Goal: Task Accomplishment & Management: Use online tool/utility

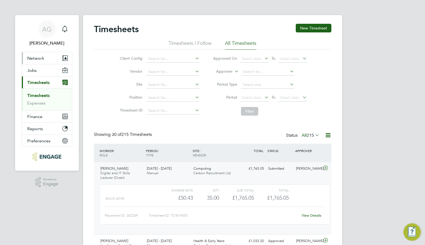
click at [26, 57] on button "Network" at bounding box center [47, 58] width 50 height 12
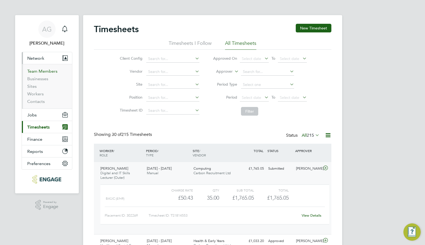
click at [43, 71] on link "Team Members" at bounding box center [42, 71] width 30 height 5
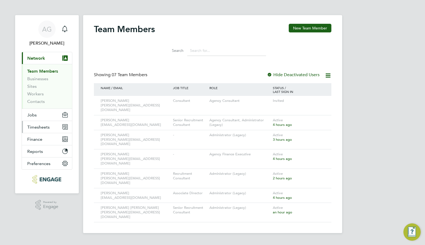
click at [38, 126] on span "Timesheets" at bounding box center [38, 126] width 22 height 5
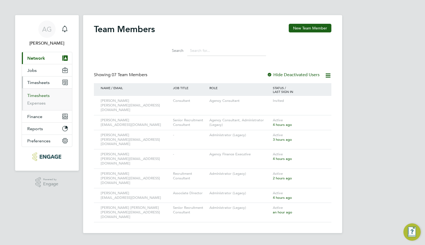
click at [41, 94] on link "Timesheets" at bounding box center [38, 95] width 22 height 5
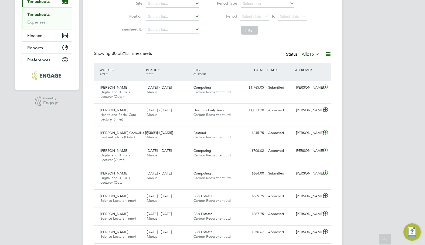
scroll to position [76, 0]
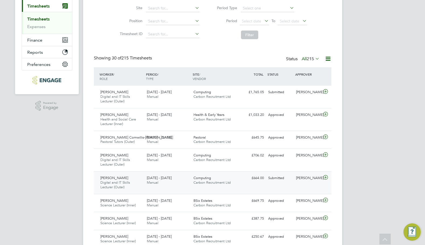
click at [307, 181] on div "[PERSON_NAME]" at bounding box center [308, 178] width 28 height 9
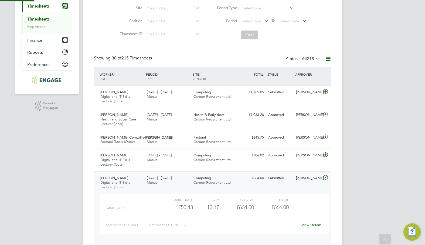
scroll to position [9, 53]
click at [314, 227] on div "View Details" at bounding box center [311, 224] width 26 height 9
click at [315, 226] on link "View Details" at bounding box center [312, 224] width 20 height 5
click at [49, 19] on link "Timesheets" at bounding box center [38, 18] width 22 height 5
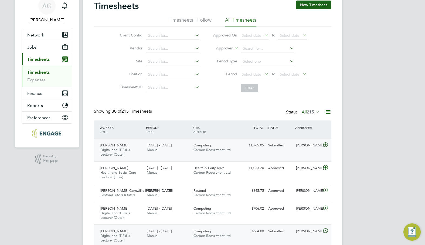
scroll to position [54, 0]
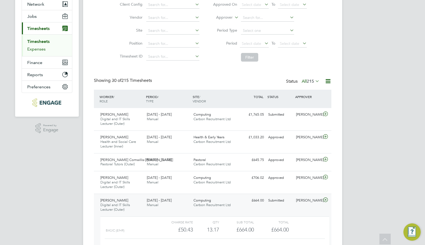
click at [40, 47] on link "Expenses" at bounding box center [36, 48] width 18 height 5
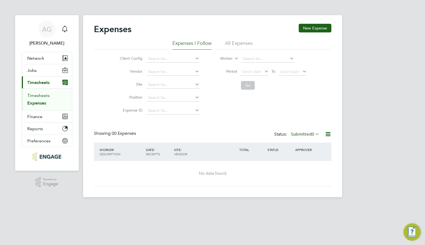
click at [37, 96] on link "Timesheets" at bounding box center [38, 95] width 22 height 5
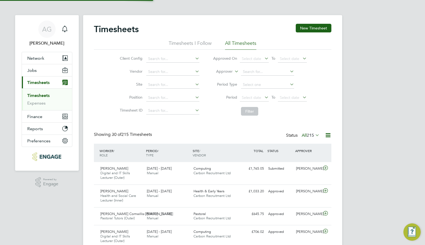
scroll to position [14, 47]
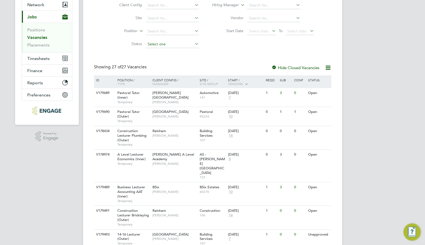
scroll to position [54, 0]
click at [47, 60] on span "Timesheets" at bounding box center [38, 57] width 22 height 5
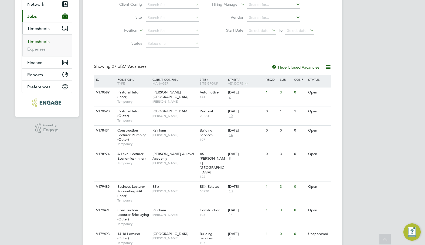
click at [42, 42] on link "Timesheets" at bounding box center [38, 41] width 22 height 5
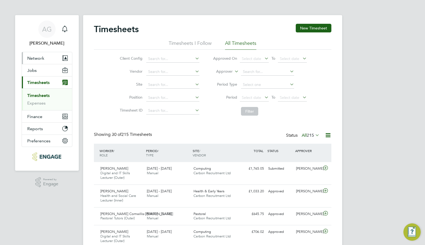
click at [40, 60] on span "Network" at bounding box center [35, 58] width 17 height 5
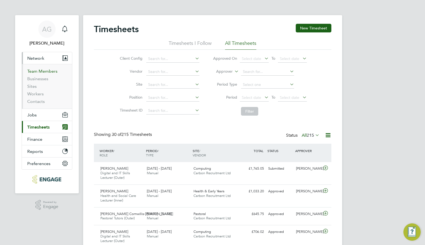
click at [41, 72] on link "Team Members" at bounding box center [42, 71] width 30 height 5
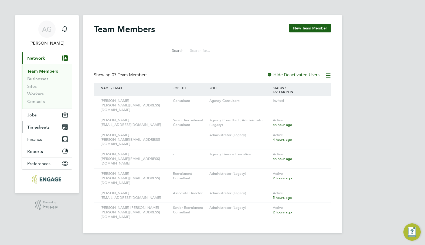
click at [43, 132] on button "Timesheets" at bounding box center [47, 127] width 50 height 12
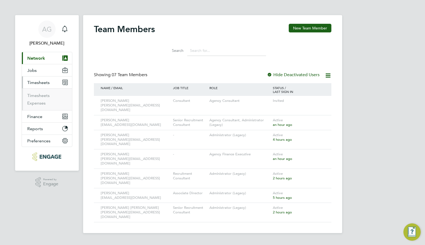
drag, startPoint x: 45, startPoint y: 92, endPoint x: 44, endPoint y: 98, distance: 6.3
click at [45, 93] on ul "Timesheets Expenses" at bounding box center [47, 99] width 50 height 22
click at [44, 98] on li "Timesheets" at bounding box center [47, 97] width 40 height 8
click at [45, 96] on link "Timesheets" at bounding box center [38, 95] width 22 height 5
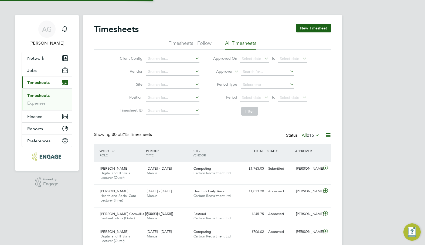
scroll to position [14, 47]
